Goal: Complete application form: Complete application form

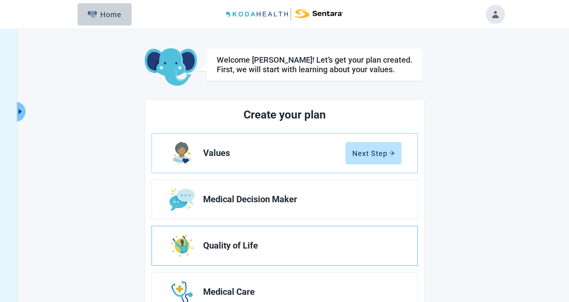
scroll to position [47, 0]
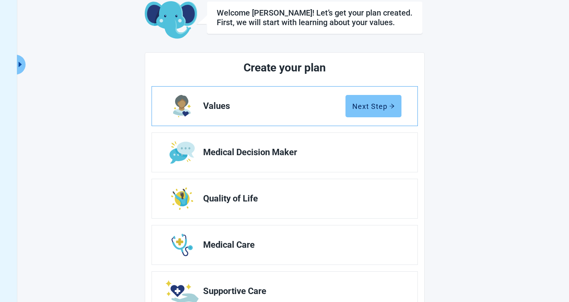
click at [382, 105] on div "Next Step" at bounding box center [373, 106] width 42 height 8
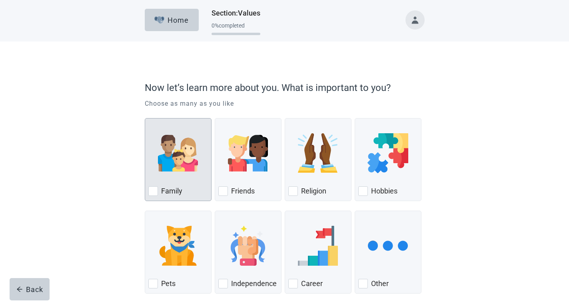
click at [156, 191] on div "Family, checkbox, not checked" at bounding box center [153, 192] width 10 height 10
click at [145, 119] on input "Family" at bounding box center [145, 118] width 0 height 0
checkbox input "true"
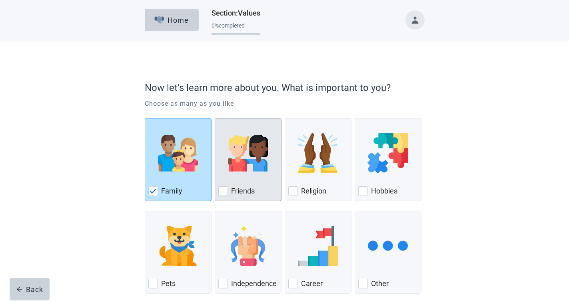
click at [230, 197] on div "Friends" at bounding box center [248, 191] width 60 height 13
click at [215, 119] on input "Friends" at bounding box center [215, 118] width 0 height 0
checkbox input "true"
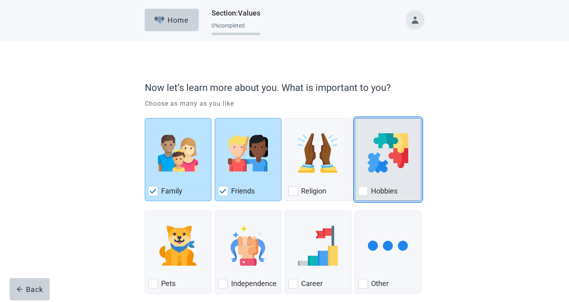
click at [365, 191] on div "Hobbies, checkbox, not checked" at bounding box center [363, 192] width 10 height 10
click at [355, 119] on input "Hobbies" at bounding box center [354, 118] width 0 height 0
checkbox input "true"
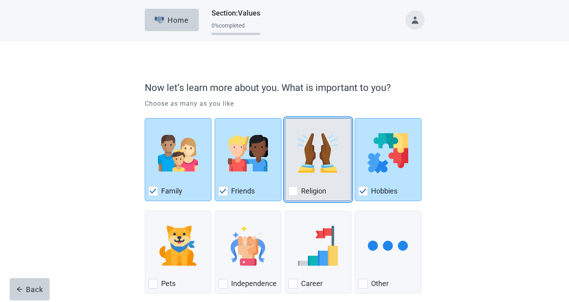
click at [319, 191] on label "Religion" at bounding box center [313, 192] width 25 height 10
checkbox input "true"
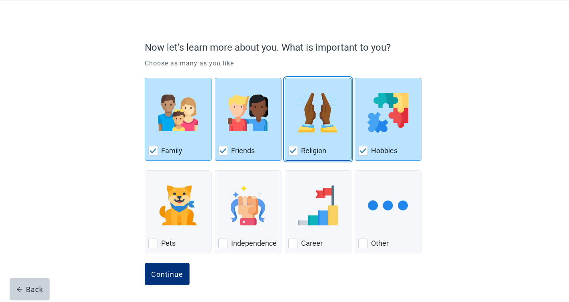
scroll to position [41, 0]
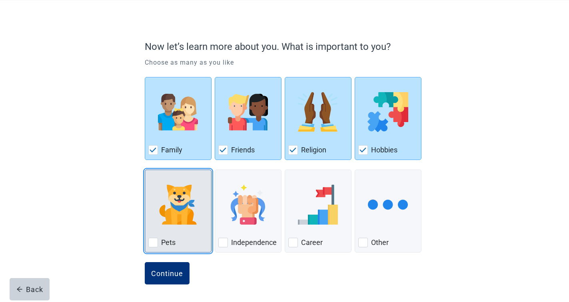
click at [180, 213] on img "Pets, checkbox, not checked" at bounding box center [178, 205] width 40 height 40
click at [145, 170] on input "Pets" at bounding box center [145, 170] width 0 height 0
checkbox input "true"
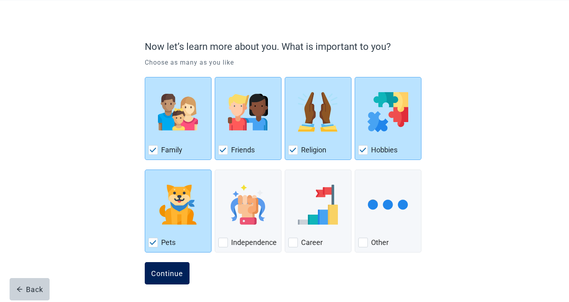
click at [165, 272] on div "Continue" at bounding box center [167, 274] width 32 height 8
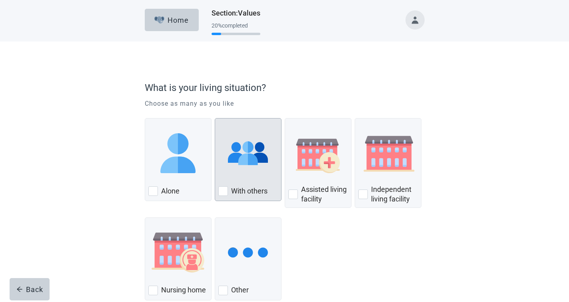
click at [260, 187] on label "With others" at bounding box center [249, 192] width 36 height 10
checkbox input "true"
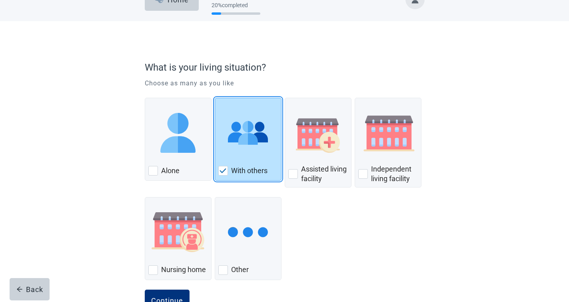
scroll to position [40, 0]
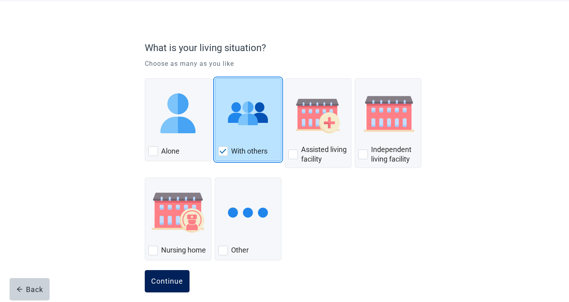
click at [167, 282] on div "Continue" at bounding box center [167, 282] width 32 height 8
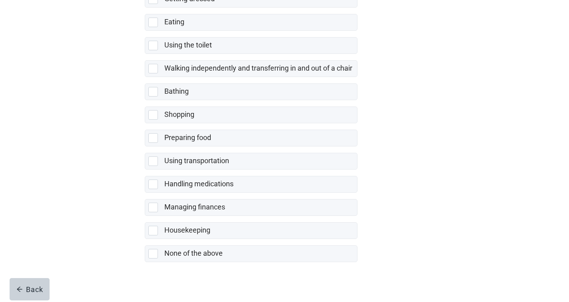
scroll to position [139, 0]
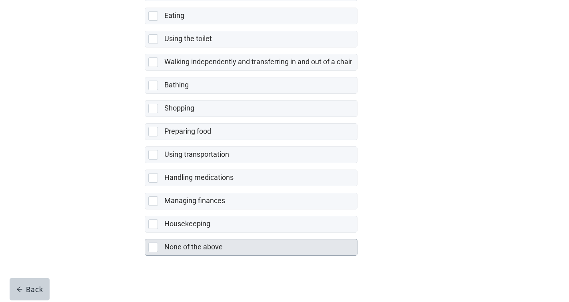
click at [160, 245] on div "None of the above, checkbox, not selected" at bounding box center [154, 248] width 13 height 10
click at [145, 233] on input "None of the above" at bounding box center [145, 233] width 0 height 0
checkbox input "true"
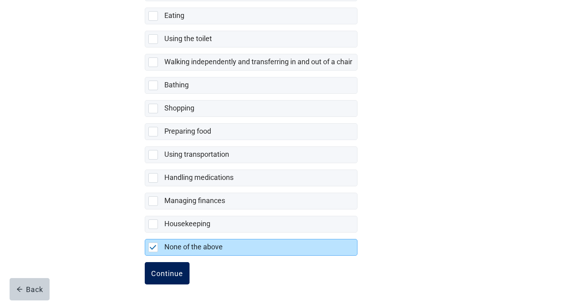
click at [170, 274] on div "Continue" at bounding box center [167, 274] width 32 height 8
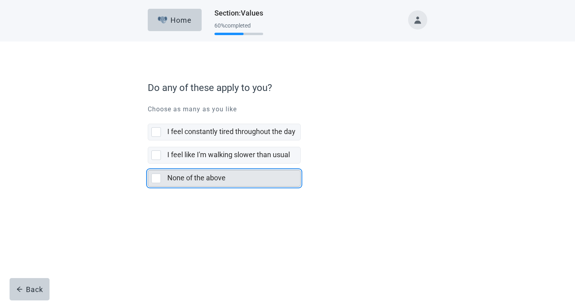
click at [210, 176] on label "None of the above" at bounding box center [196, 178] width 58 height 8
checkbox input "true"
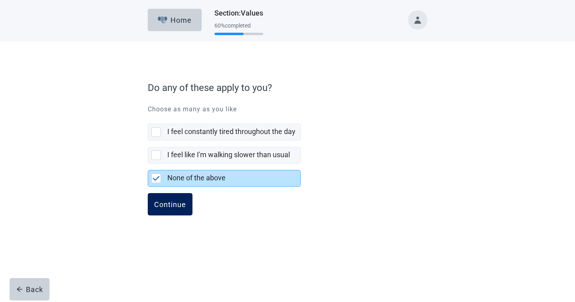
click at [176, 198] on button "Continue" at bounding box center [170, 204] width 45 height 22
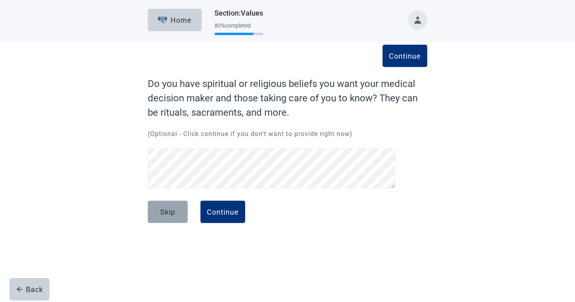
click at [173, 207] on button "Skip" at bounding box center [168, 212] width 40 height 22
click at [226, 214] on div "Continue" at bounding box center [223, 212] width 32 height 8
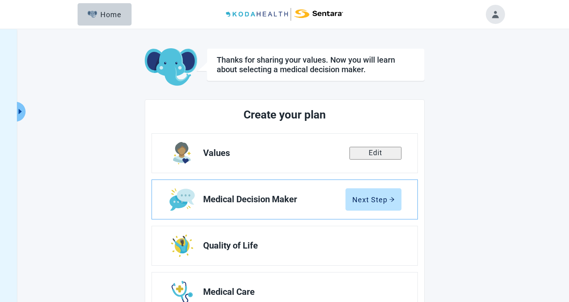
click at [229, 207] on link "Medical Decision Maker Next Step" at bounding box center [284, 199] width 265 height 39
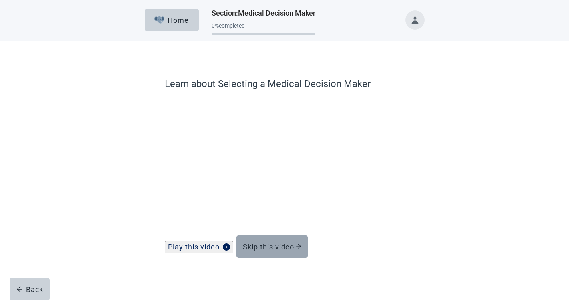
click at [265, 251] on div "Skip this video" at bounding box center [272, 247] width 59 height 8
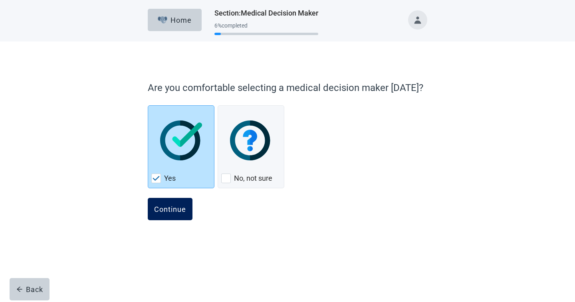
click at [158, 210] on div "Continue" at bounding box center [170, 209] width 32 height 8
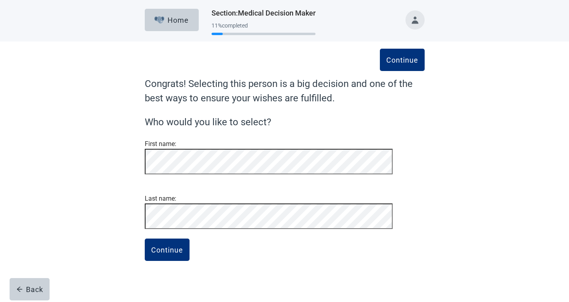
scroll to position [11, 0]
click at [169, 254] on div "Continue" at bounding box center [167, 250] width 32 height 8
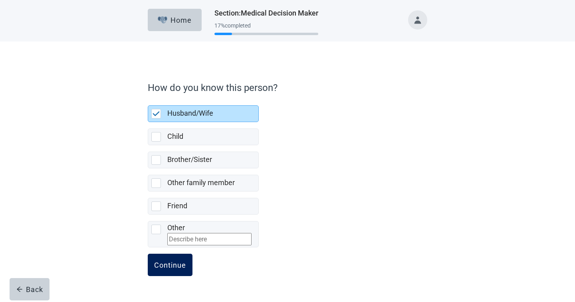
click at [164, 269] on div "Continue" at bounding box center [170, 265] width 32 height 8
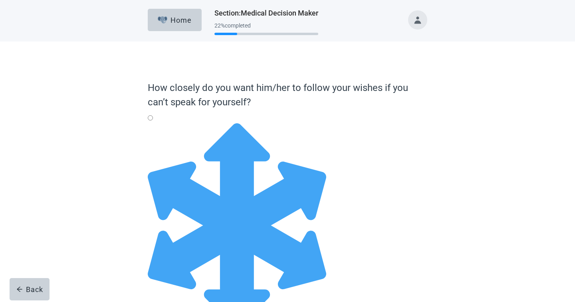
click at [153, 121] on input "Full Flexibility - it's okay to change my medical decisions if my doctors think…" at bounding box center [150, 117] width 5 height 5
radio input "true"
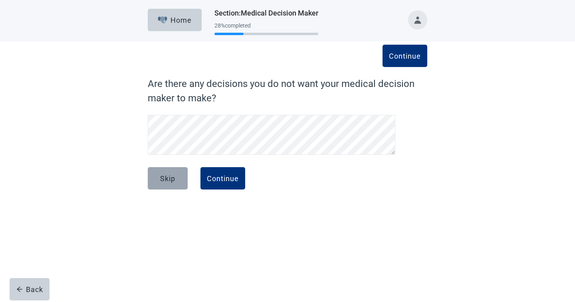
click at [173, 179] on div "Skip" at bounding box center [167, 179] width 15 height 8
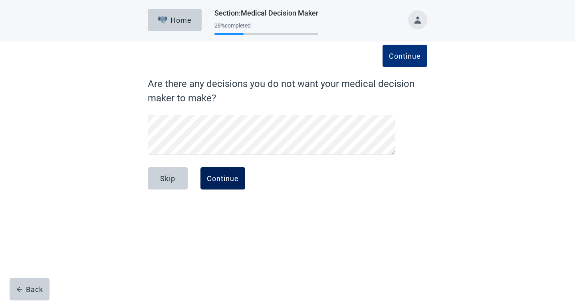
click at [224, 183] on button "Continue" at bounding box center [223, 178] width 45 height 22
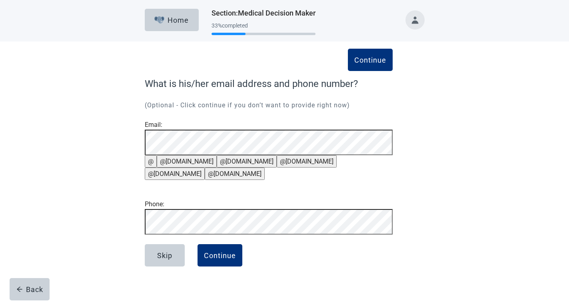
scroll to position [36, 0]
click at [219, 260] on div "Continue" at bounding box center [220, 256] width 32 height 8
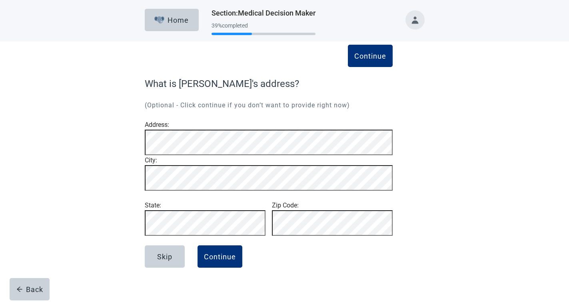
scroll to position [8, 0]
click at [232, 261] on div "Continue" at bounding box center [220, 257] width 32 height 8
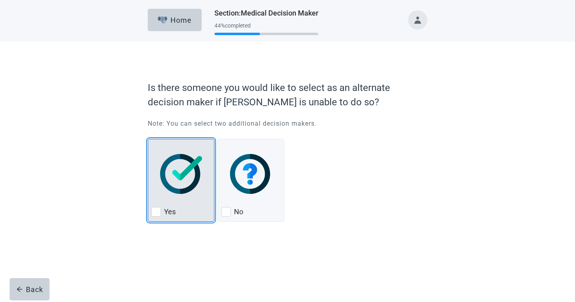
click at [191, 179] on img "Yes, checkbox, not checked" at bounding box center [181, 174] width 42 height 40
click at [148, 139] on input "Yes" at bounding box center [148, 139] width 0 height 0
checkbox input "true"
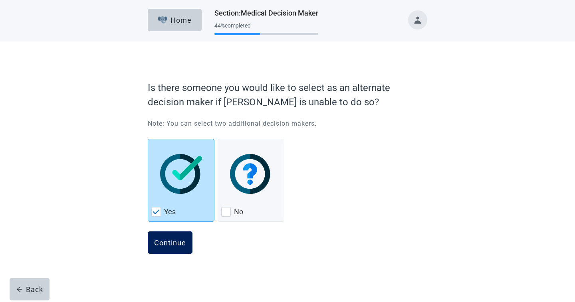
click at [161, 242] on div "Continue" at bounding box center [170, 243] width 32 height 8
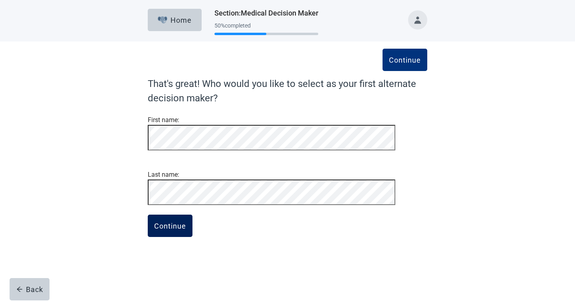
click at [181, 230] on div "Continue" at bounding box center [170, 226] width 32 height 8
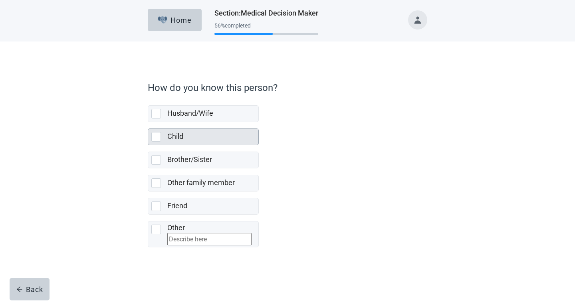
click at [169, 134] on label "Child" at bounding box center [175, 136] width 16 height 8
checkbox input "true"
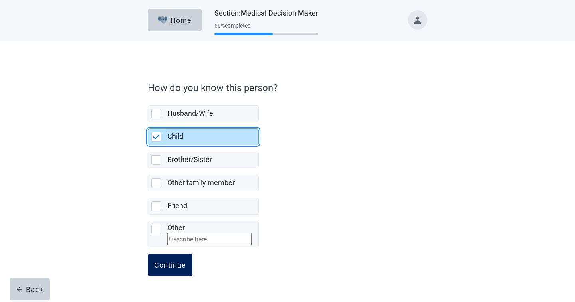
click at [161, 269] on div "Continue" at bounding box center [170, 265] width 32 height 8
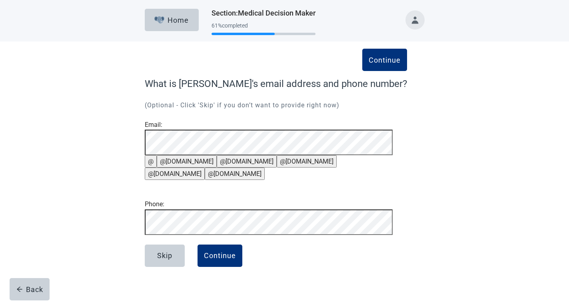
scroll to position [36, 0]
click at [233, 260] on div "Continue" at bounding box center [220, 256] width 32 height 8
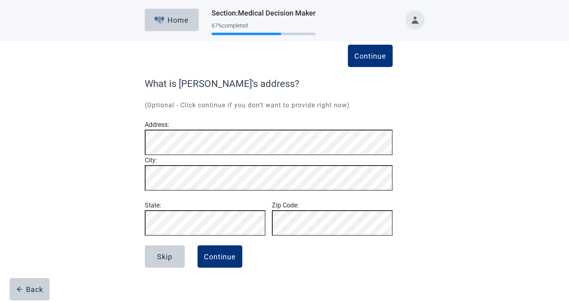
scroll to position [8, 0]
click at [233, 261] on div "Continue" at bounding box center [220, 257] width 32 height 8
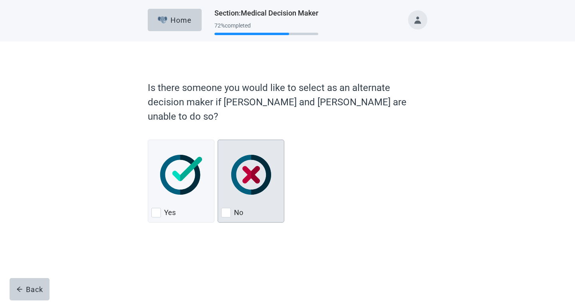
click at [251, 162] on img "No, checkbox, not checked" at bounding box center [251, 175] width 40 height 40
click at [218, 140] on input "No" at bounding box center [218, 140] width 0 height 0
checkbox input "true"
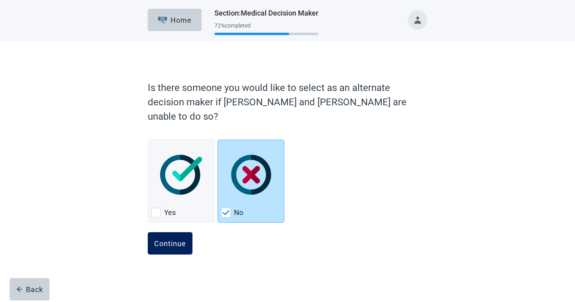
click at [171, 240] on div "Continue" at bounding box center [170, 244] width 32 height 8
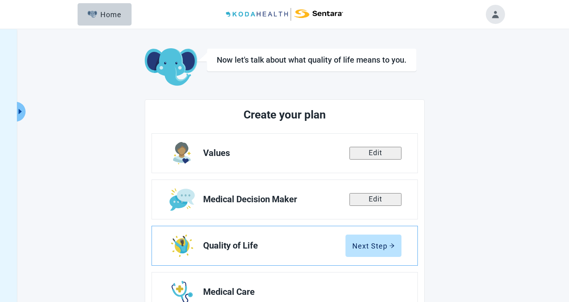
click at [255, 248] on span "Quality of Life" at bounding box center [274, 246] width 142 height 10
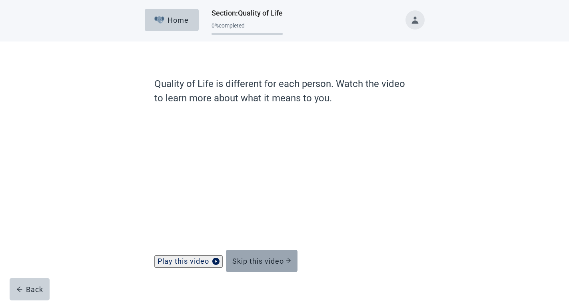
click at [274, 265] on div "Skip this video" at bounding box center [261, 261] width 59 height 8
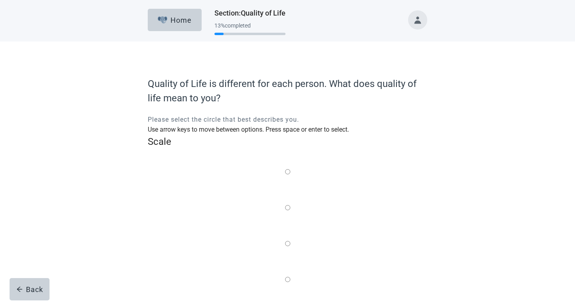
click at [290, 275] on label "Main content" at bounding box center [287, 280] width 5 height 10
click at [290, 277] on input "Quality of life scale: 75 out of 100. 75% between extremes" at bounding box center [287, 279] width 5 height 5
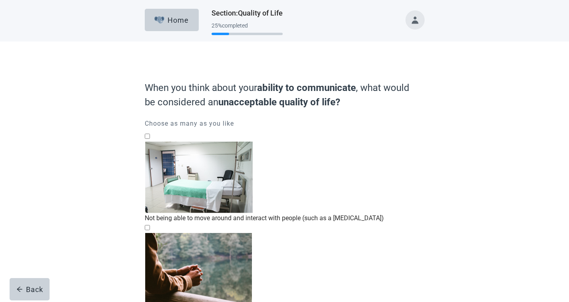
click at [271, 213] on div "Not being able to move around and interact with people (such as a [MEDICAL_DATA…" at bounding box center [285, 218] width 280 height 10
click at [150, 139] on input "Not being able to move around and interact with people (such as a [MEDICAL_DATA…" at bounding box center [147, 136] width 5 height 5
checkbox input "true"
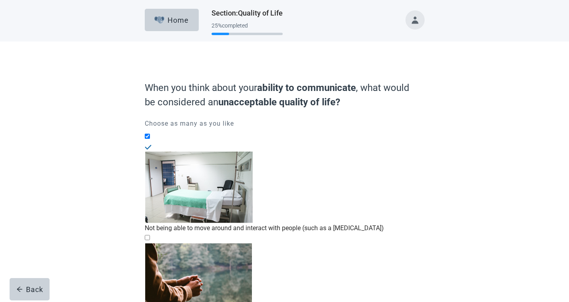
click at [150, 235] on input "Not being able to think for myself or make my own decisions" at bounding box center [147, 237] width 5 height 5
checkbox input "true"
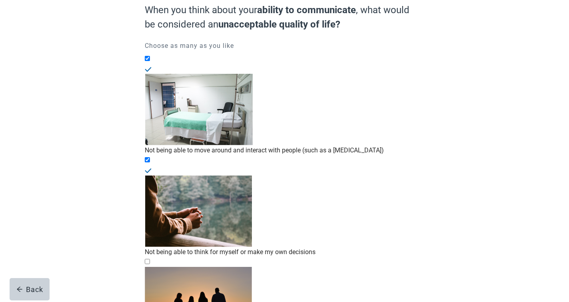
scroll to position [80, 0]
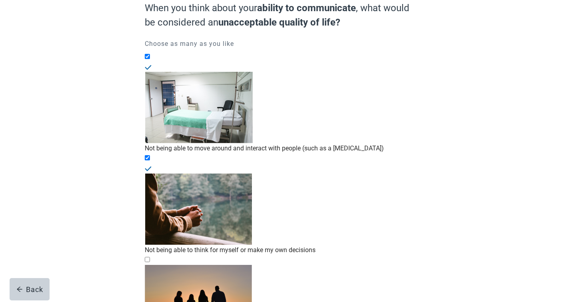
click at [150, 257] on input "Not being able to have meaningful relationships or recognize family/friends" at bounding box center [147, 259] width 5 height 5
checkbox input "true"
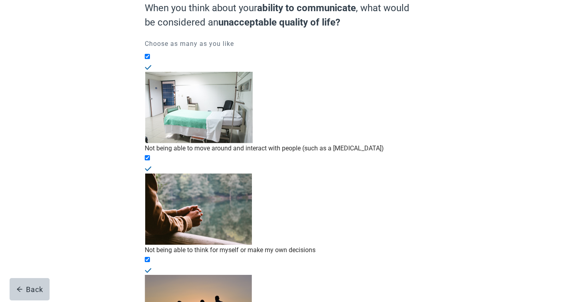
checkbox input "true"
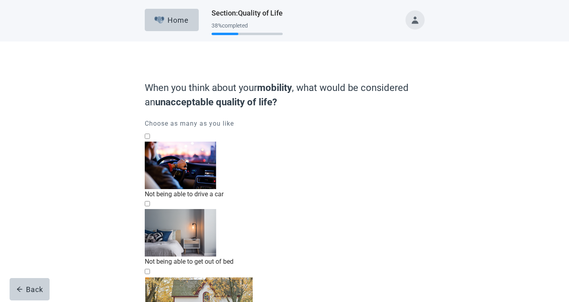
click at [280, 257] on div "Not being able to get out of bed" at bounding box center [285, 262] width 280 height 10
click at [150, 203] on input "Not being able to get out of bed" at bounding box center [147, 203] width 5 height 5
checkbox input "true"
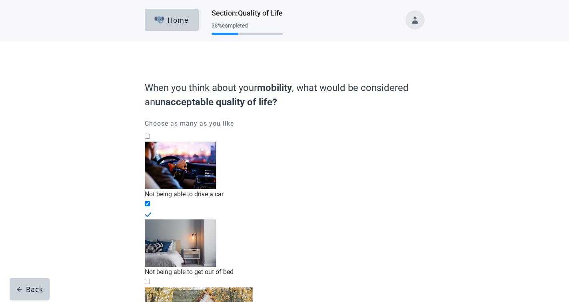
click at [150, 279] on input "Not being able to live on my own" at bounding box center [147, 281] width 5 height 5
checkbox input "true"
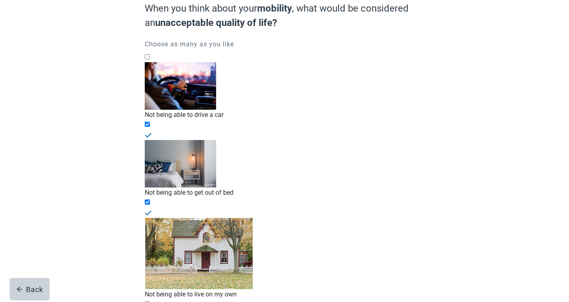
scroll to position [80, 0]
click at [150, 301] on input "Living in a nursing home" at bounding box center [147, 303] width 5 height 5
checkbox input "true"
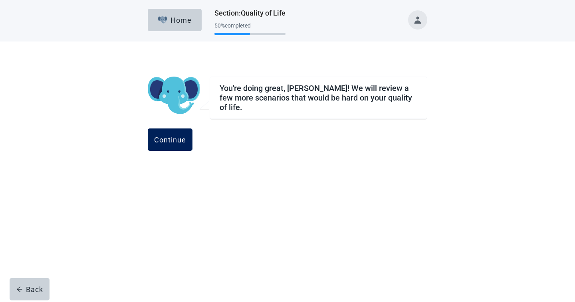
click at [193, 141] on button "Continue" at bounding box center [170, 140] width 45 height 22
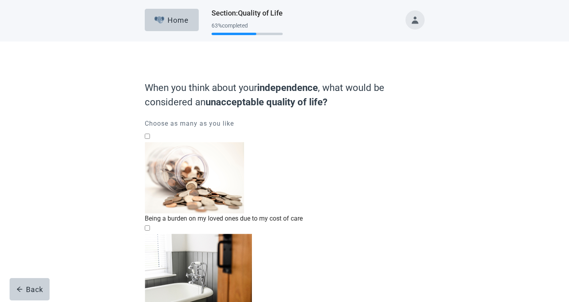
click at [358, 163] on div "Being a burden on my loved ones due to my cost of care" at bounding box center [285, 183] width 280 height 82
click at [150, 139] on input "Being a burden on my loved ones due to my cost of care" at bounding box center [147, 136] width 5 height 5
checkbox input "true"
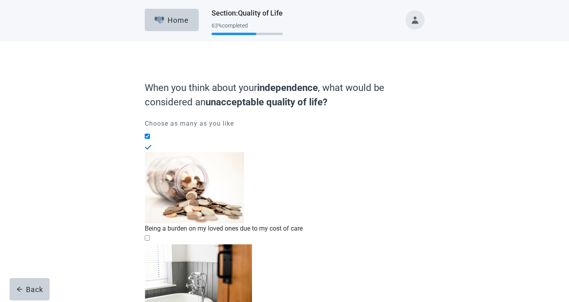
click at [150, 236] on input "Not being able to eat, bathe, or care for myself" at bounding box center [147, 238] width 5 height 5
checkbox input "true"
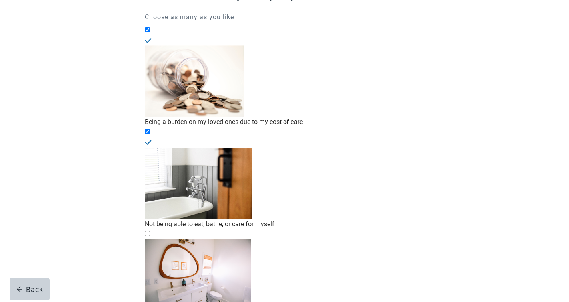
scroll to position [120, 0]
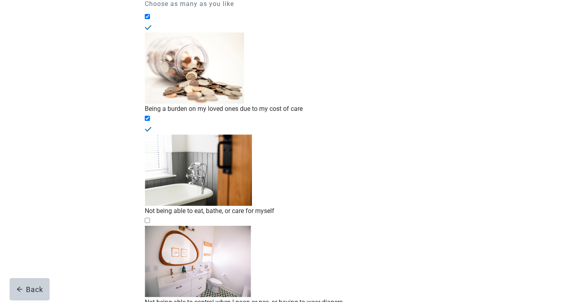
click at [303, 298] on div "Not being able to control when I poop or pee, or having to wear diapers" at bounding box center [285, 303] width 280 height 10
click at [150, 218] on input "Not being able to control when I poop or pee, or having to wear diapers" at bounding box center [147, 220] width 5 height 5
checkbox input "true"
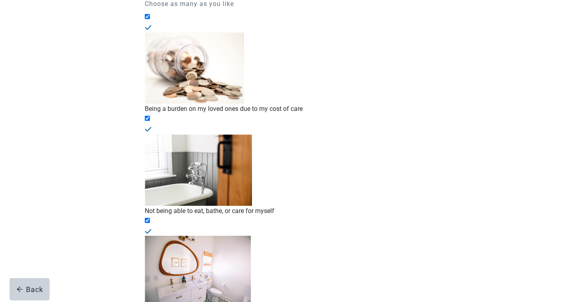
checkbox input "true"
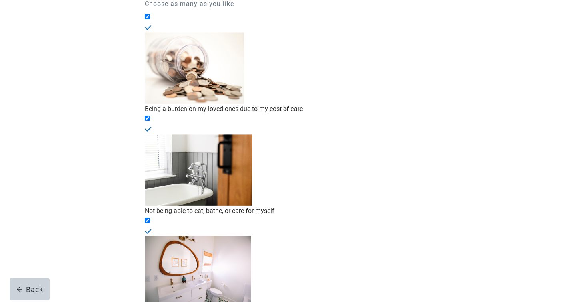
checkbox input "true"
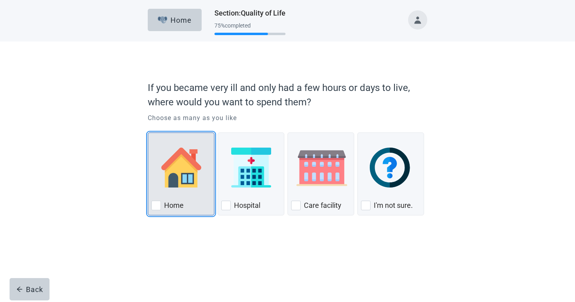
click at [182, 197] on div "Home, checkbox, not checked" at bounding box center [181, 167] width 60 height 63
click at [148, 133] on input "Home" at bounding box center [148, 133] width 0 height 0
checkbox input "true"
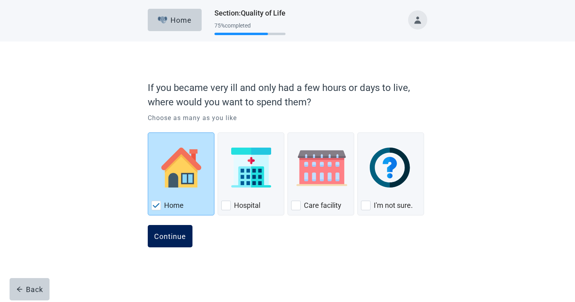
click at [166, 238] on div "Continue" at bounding box center [170, 237] width 32 height 8
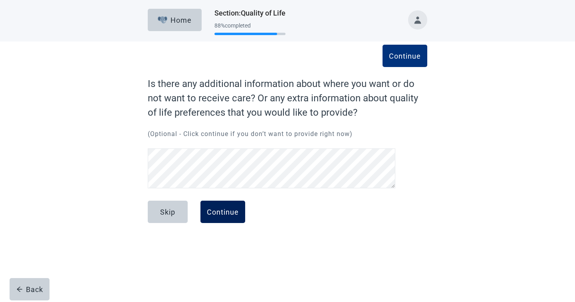
click at [223, 209] on div "Continue" at bounding box center [223, 212] width 32 height 8
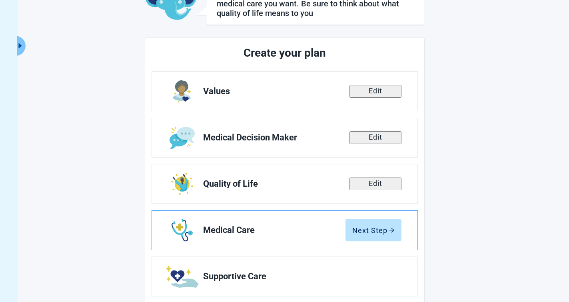
scroll to position [80, 0]
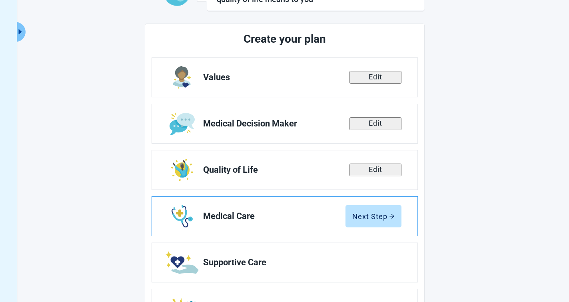
click at [285, 212] on span "Medical Care" at bounding box center [274, 217] width 142 height 10
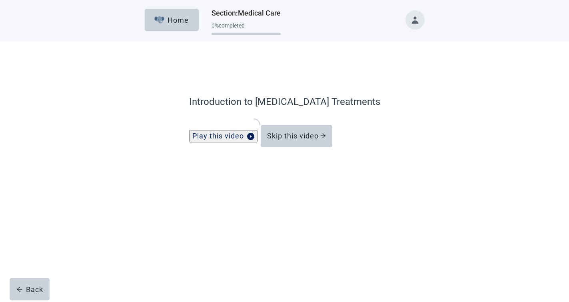
scroll to position [6, 0]
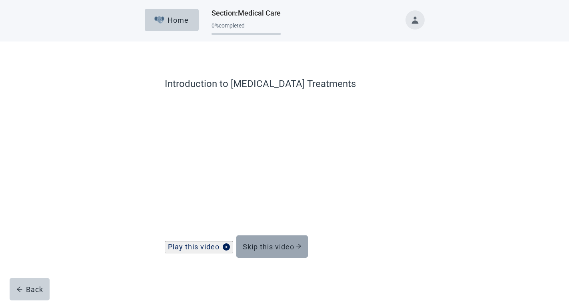
click at [280, 249] on div "Skip this video" at bounding box center [272, 247] width 59 height 8
click at [282, 249] on div "Skip this video" at bounding box center [272, 247] width 59 height 8
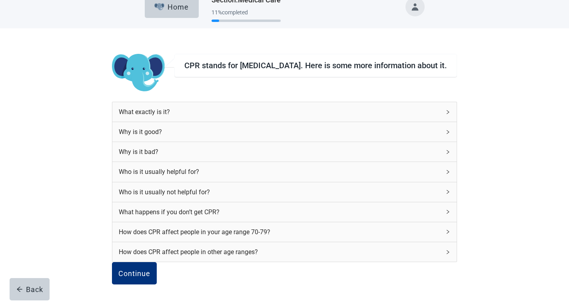
scroll to position [83, 0]
click at [259, 227] on div "How does CPR affect people in your age range 70-79?" at bounding box center [279, 232] width 321 height 10
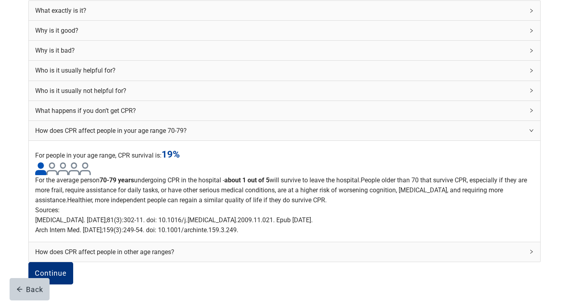
scroll to position [243, 0]
click at [73, 263] on button "Continue" at bounding box center [50, 274] width 45 height 22
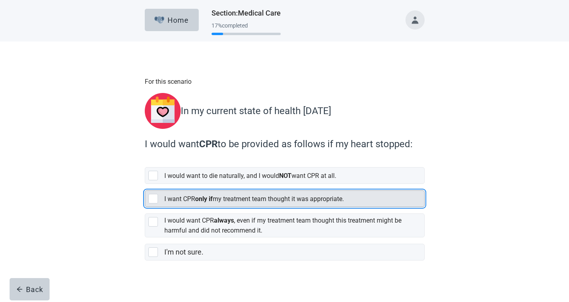
click at [151, 194] on div "[object Object], checkbox, not selected" at bounding box center [153, 199] width 10 height 10
click at [145, 185] on input "I want CPR only if my treatment team thought it was appropriate." at bounding box center [145, 184] width 0 height 0
checkbox input "true"
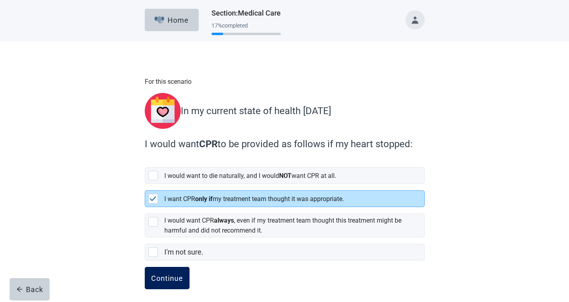
click at [171, 275] on div "Continue" at bounding box center [167, 279] width 32 height 8
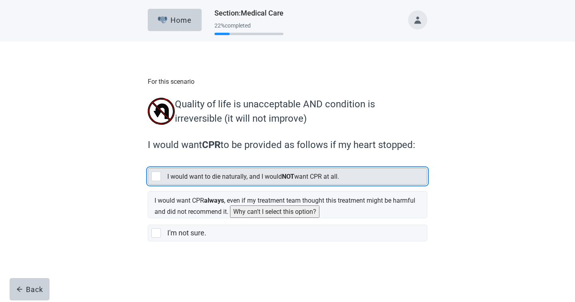
click at [159, 178] on div "[object Object], checkbox, not selected" at bounding box center [156, 177] width 10 height 10
click at [148, 162] on input "I would want to die naturally, and I would NOT want CPR at all." at bounding box center [148, 162] width 0 height 0
checkbox input "true"
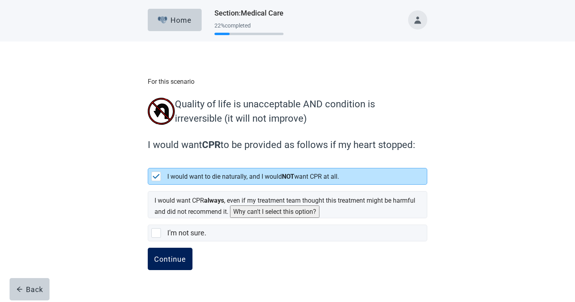
click at [173, 262] on div "Continue" at bounding box center [170, 259] width 32 height 8
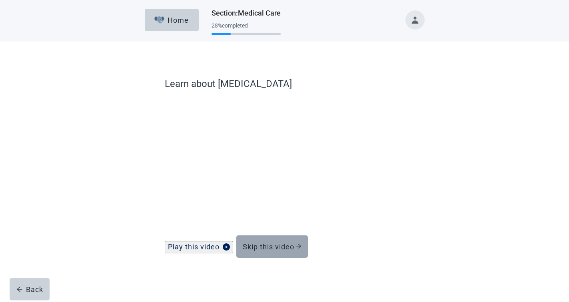
click at [281, 251] on div "Skip this video" at bounding box center [272, 247] width 59 height 8
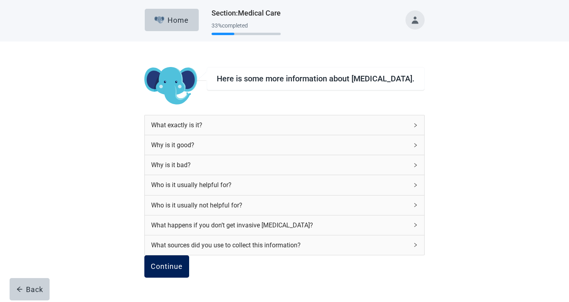
click at [177, 271] on div "Continue" at bounding box center [167, 267] width 32 height 8
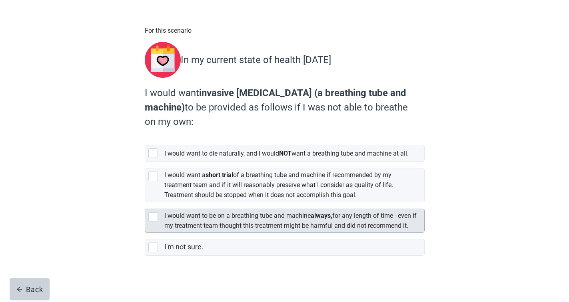
scroll to position [64, 0]
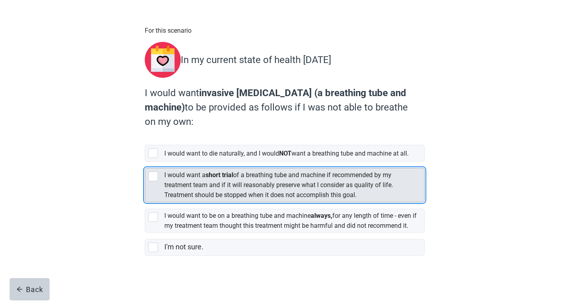
click at [154, 172] on div "[object Object], checkbox, not selected" at bounding box center [153, 177] width 10 height 10
click at [145, 162] on input "I would want a short trial of a breathing tube and machine if recommended by my…" at bounding box center [145, 162] width 0 height 0
checkbox input "true"
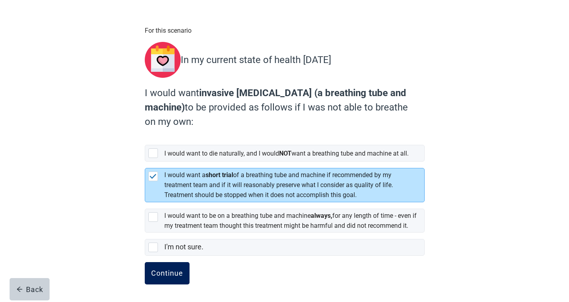
click at [175, 271] on div "Continue" at bounding box center [167, 274] width 32 height 8
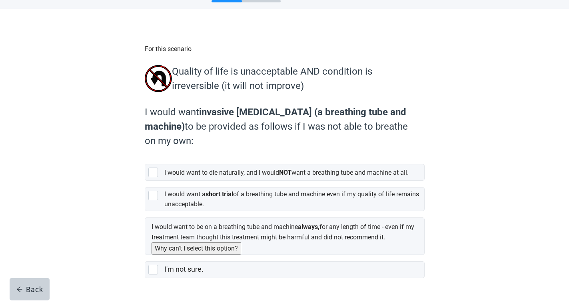
scroll to position [62, 0]
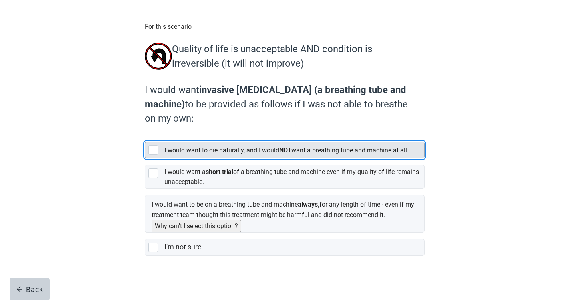
click at [313, 147] on label "I would want to die naturally, and I would NOT want a breathing tube and machin…" at bounding box center [286, 151] width 244 height 8
checkbox input "true"
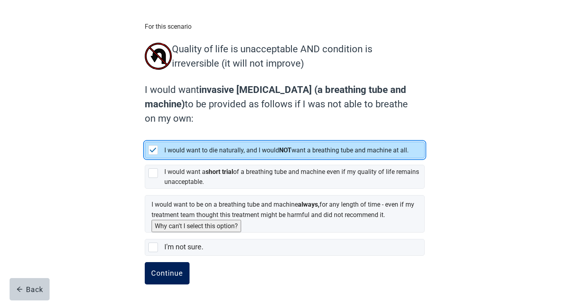
click at [167, 274] on div "Continue" at bounding box center [167, 274] width 32 height 8
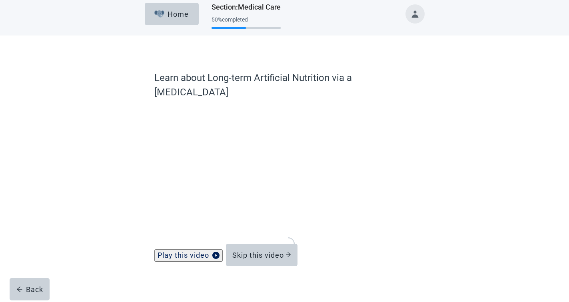
scroll to position [6, 0]
click at [270, 252] on div "Skip this video" at bounding box center [261, 256] width 59 height 8
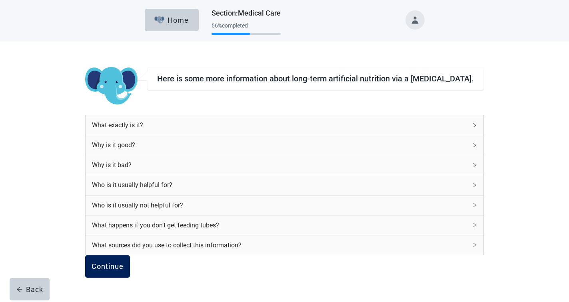
click at [123, 271] on div "Continue" at bounding box center [108, 267] width 32 height 8
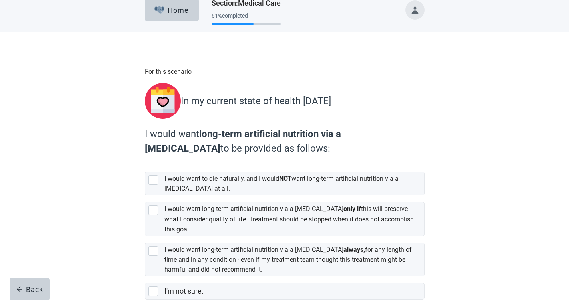
scroll to position [50, 0]
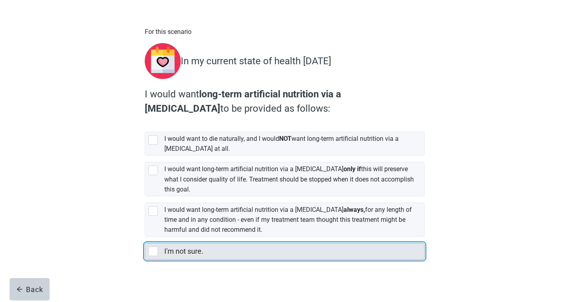
click at [154, 249] on div "I'm not sure., checkbox, not selected" at bounding box center [153, 252] width 10 height 10
click at [145, 237] on input "I'm not sure." at bounding box center [145, 237] width 0 height 0
checkbox input "true"
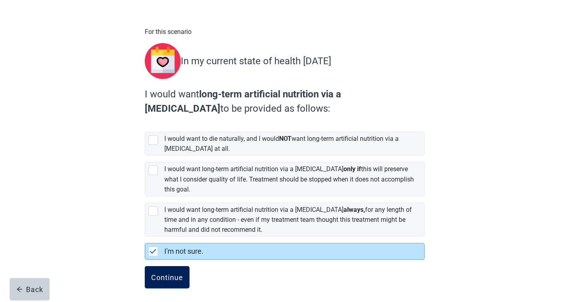
click at [164, 277] on div "Continue" at bounding box center [167, 278] width 32 height 8
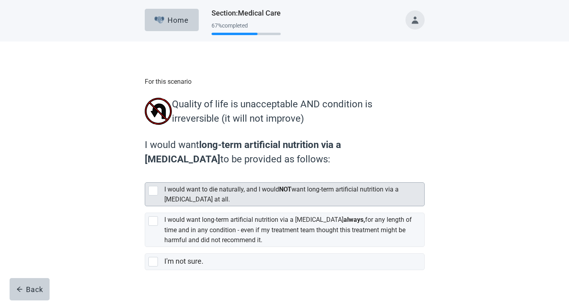
click at [199, 196] on div "I would want to die naturally, and I would NOT want long-term artificial nutrit…" at bounding box center [291, 195] width 255 height 20
click at [145, 177] on input "I would want to die naturally, and I would NOT want long-term artificial nutrit…" at bounding box center [145, 176] width 0 height 0
checkbox input "true"
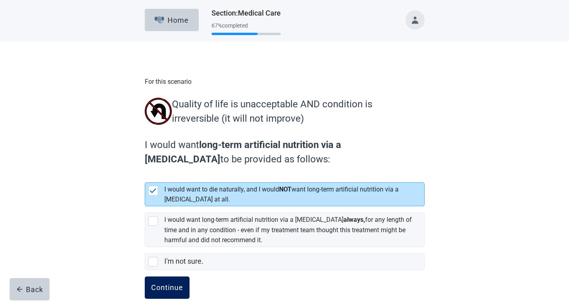
click at [167, 292] on div "Continue" at bounding box center [167, 288] width 32 height 8
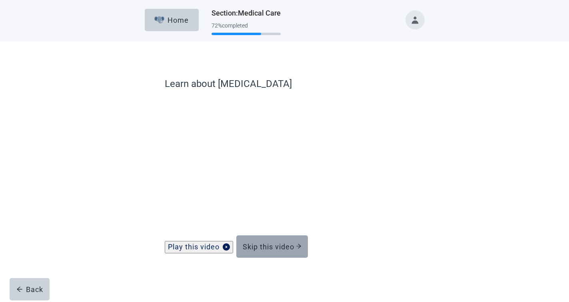
click at [288, 251] on div "Skip this video" at bounding box center [272, 247] width 59 height 8
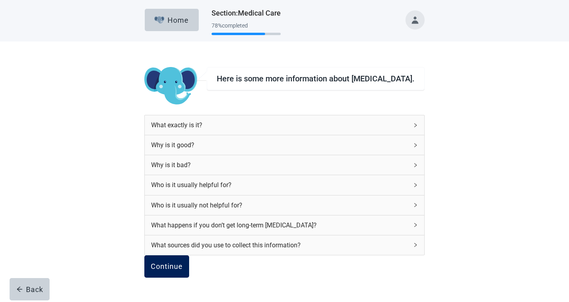
click at [183, 271] on div "Continue" at bounding box center [167, 267] width 32 height 8
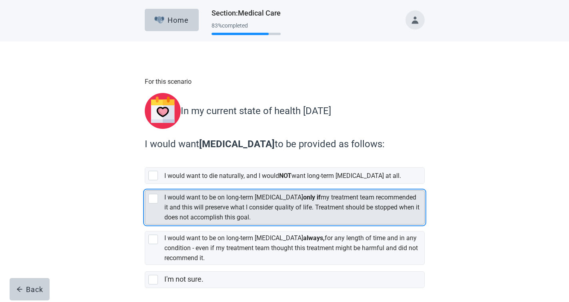
click at [150, 195] on div "[object Object], checkbox, not selected" at bounding box center [153, 199] width 10 height 10
click at [145, 185] on input "I would want to be on long-term [MEDICAL_DATA] only if my treatment team recomm…" at bounding box center [145, 184] width 0 height 0
checkbox input "true"
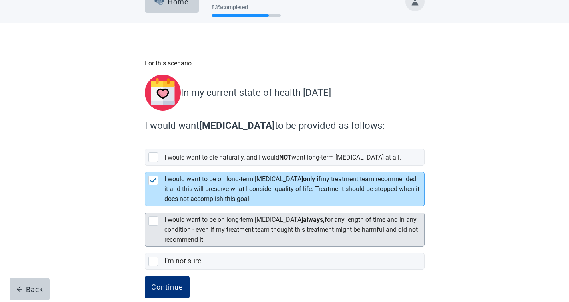
scroll to position [28, 0]
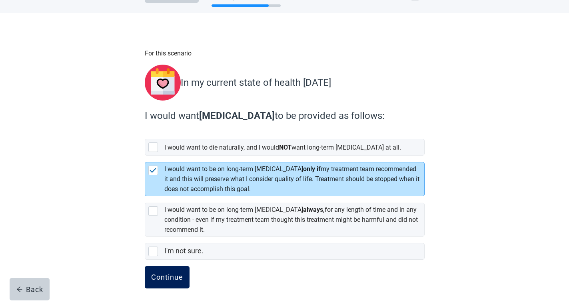
click at [165, 274] on div "Continue" at bounding box center [167, 278] width 32 height 8
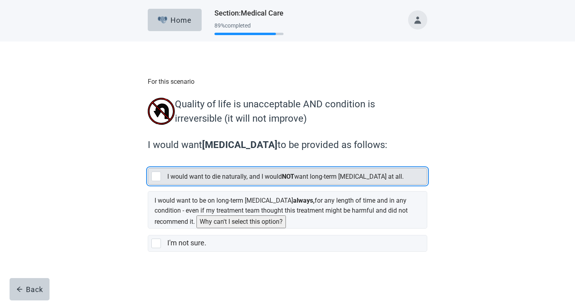
click at [227, 175] on label "I would want to die naturally, and I would NOT want long-term [MEDICAL_DATA] at…" at bounding box center [285, 177] width 237 height 8
checkbox input "true"
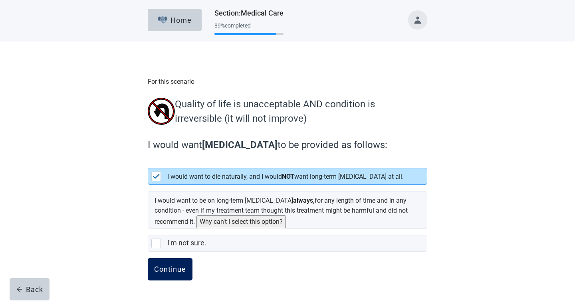
click at [179, 267] on div "Continue" at bounding box center [170, 270] width 32 height 8
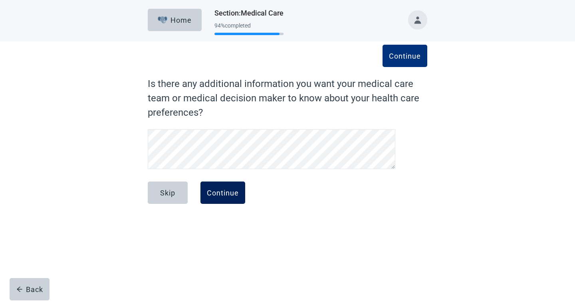
click at [223, 194] on div "Continue" at bounding box center [223, 193] width 32 height 8
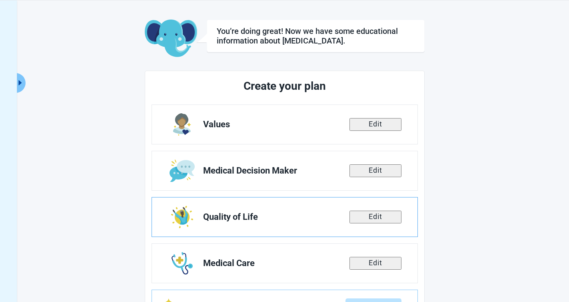
scroll to position [122, 0]
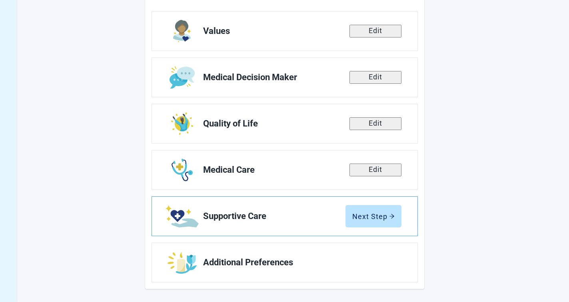
click at [251, 215] on span "Supportive Care" at bounding box center [274, 217] width 142 height 10
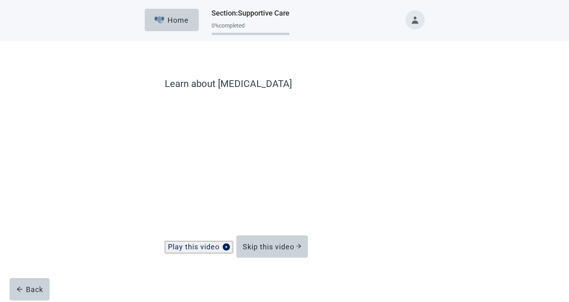
scroll to position [6, 0]
click at [280, 248] on div "Skip this video" at bounding box center [272, 247] width 59 height 8
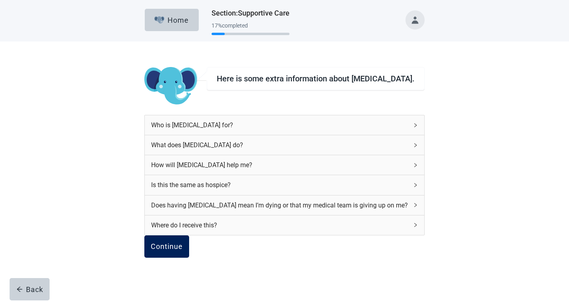
click at [183, 251] on div "Continue" at bounding box center [167, 247] width 32 height 8
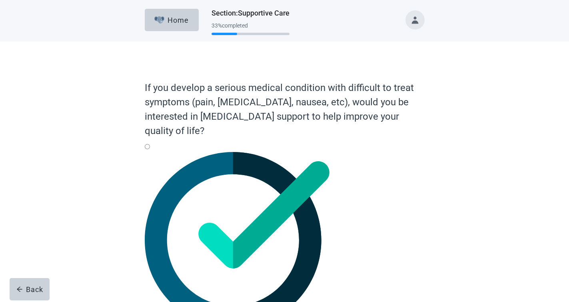
radio input "true"
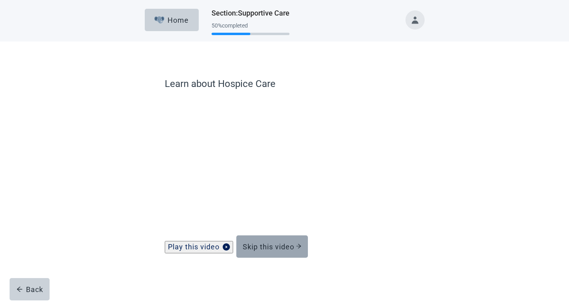
click at [260, 258] on button "Skip this video" at bounding box center [272, 247] width 72 height 22
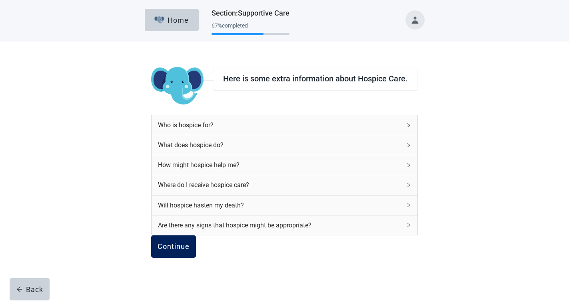
click at [191, 258] on button "Continue" at bounding box center [173, 247] width 45 height 22
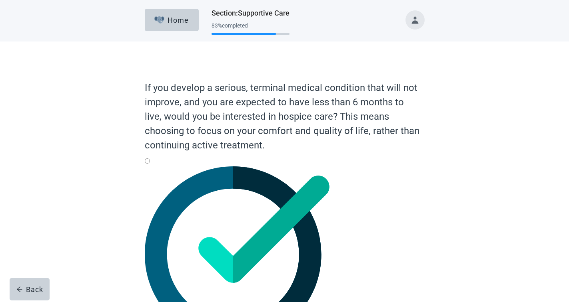
radio input "true"
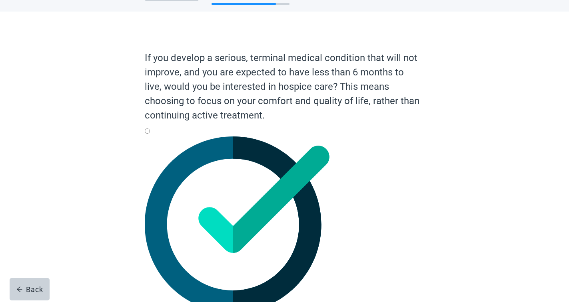
scroll to position [30, 0]
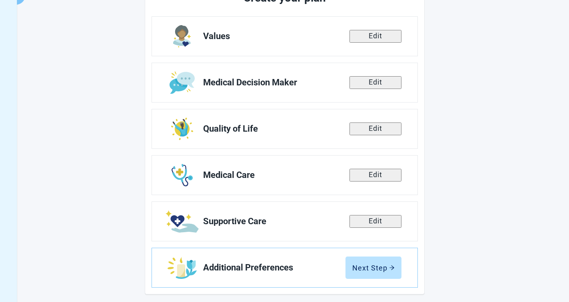
scroll to position [122, 0]
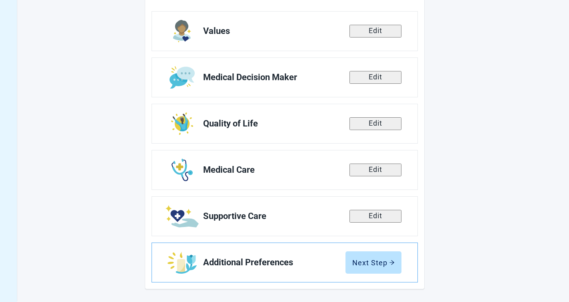
click at [318, 260] on span "Additional Preferences" at bounding box center [274, 263] width 142 height 10
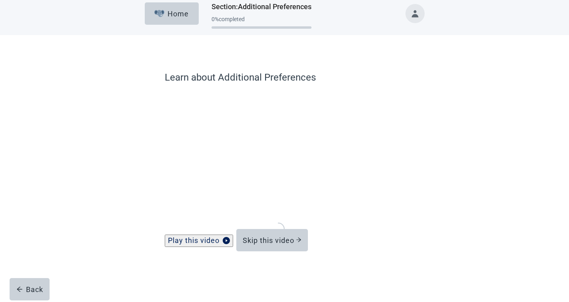
scroll to position [6, 0]
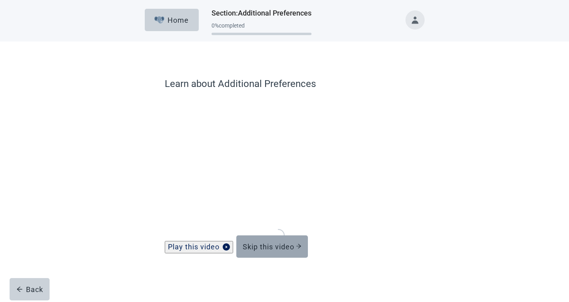
click at [295, 247] on div "Skip this video" at bounding box center [272, 247] width 59 height 8
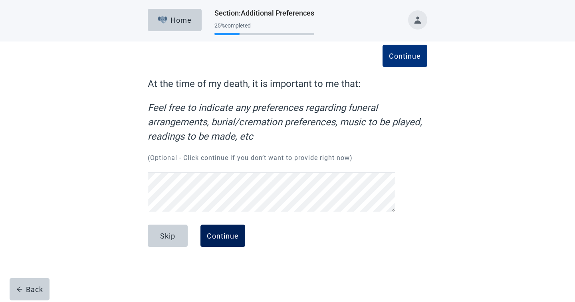
click at [229, 232] on div "Continue" at bounding box center [223, 236] width 32 height 8
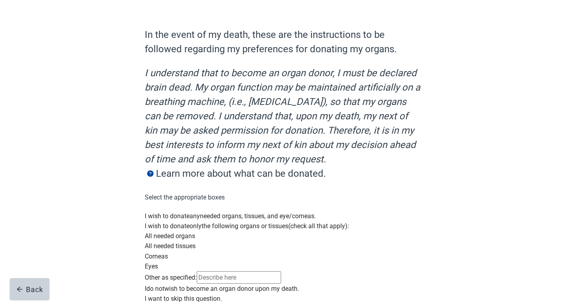
scroll to position [80, 0]
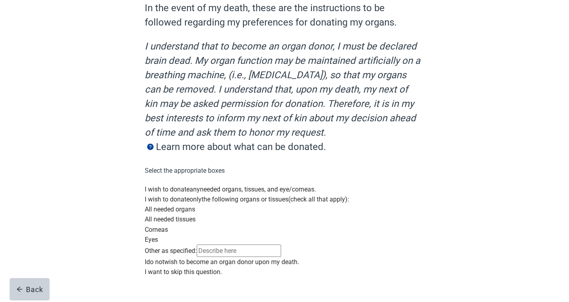
click at [149, 185] on div "Main content" at bounding box center [285, 185] width 280 height 0
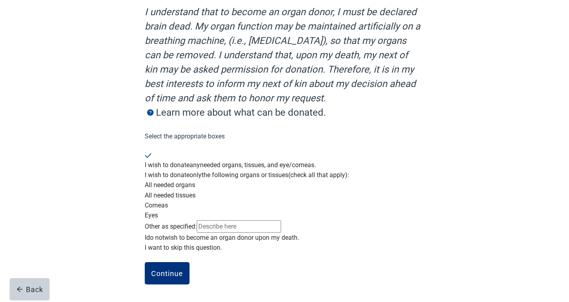
scroll to position [190, 0]
click at [167, 273] on div "Continue" at bounding box center [167, 274] width 32 height 8
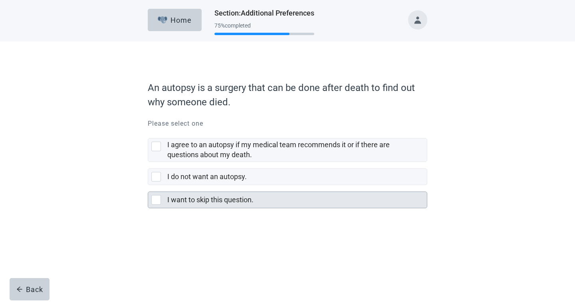
click at [208, 202] on label "I want to skip this question." at bounding box center [210, 200] width 86 height 8
checkbox input "true"
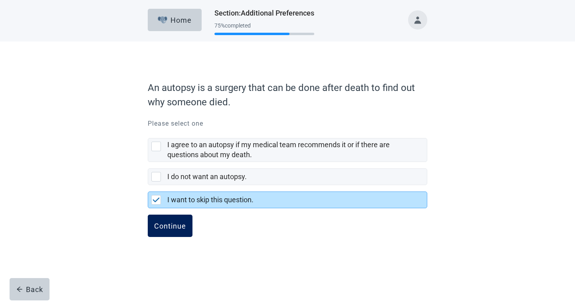
click at [182, 222] on div "Continue" at bounding box center [170, 226] width 32 height 8
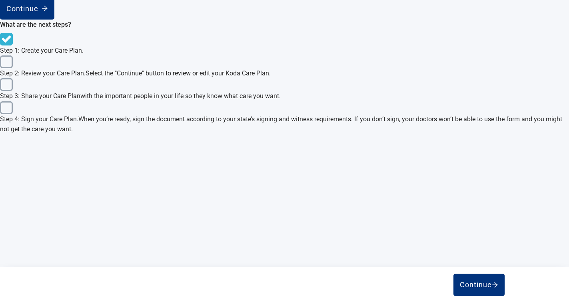
scroll to position [318, 0]
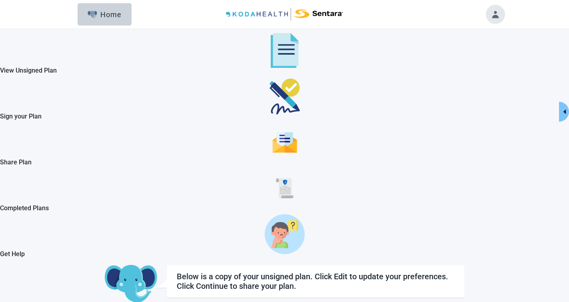
click at [491, 13] on button "Toggle account menu" at bounding box center [494, 14] width 19 height 19
click at [483, 95] on span "Logout" at bounding box center [474, 92] width 20 height 8
